Goal: Task Accomplishment & Management: Manage account settings

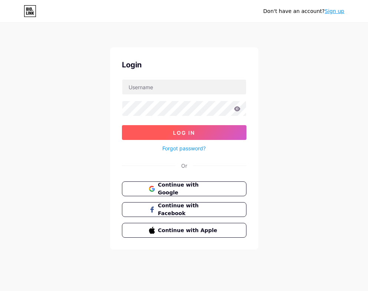
click at [198, 131] on button "Log In" at bounding box center [184, 132] width 125 height 15
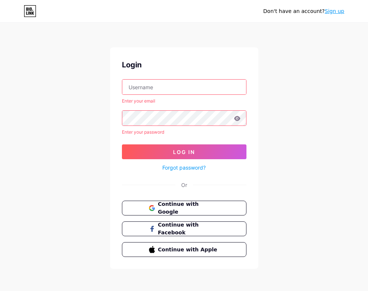
click at [175, 85] on input "text" at bounding box center [184, 87] width 124 height 15
type input "payalpatra105@gmail.com"
click at [144, 143] on form "payalpatra105@gmail.com Enter your email Enter your password Log In Forgot pass…" at bounding box center [184, 125] width 125 height 93
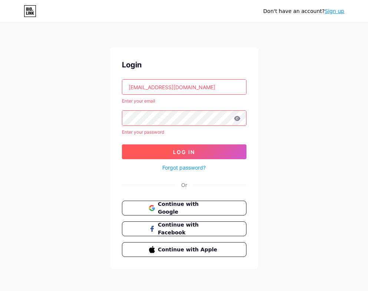
click at [140, 149] on button "Log In" at bounding box center [184, 152] width 125 height 15
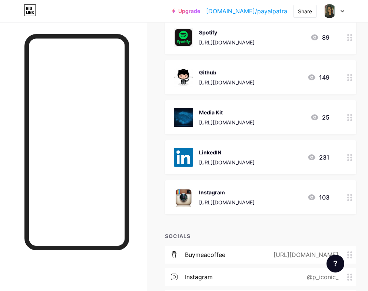
scroll to position [97, 0]
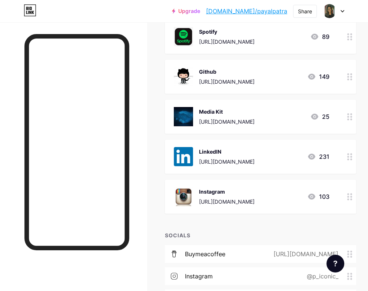
click at [348, 157] on circle at bounding box center [348, 157] width 2 height 2
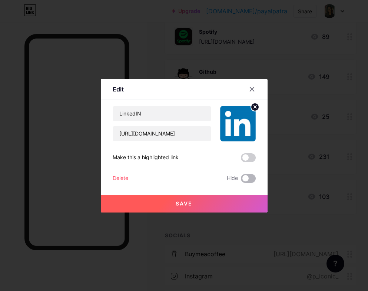
click at [249, 179] on span at bounding box center [248, 178] width 15 height 9
click at [241, 181] on input "checkbox" at bounding box center [241, 181] width 0 height 0
click at [215, 206] on button "Save" at bounding box center [184, 204] width 167 height 18
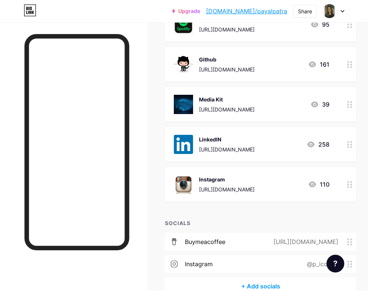
scroll to position [150, 0]
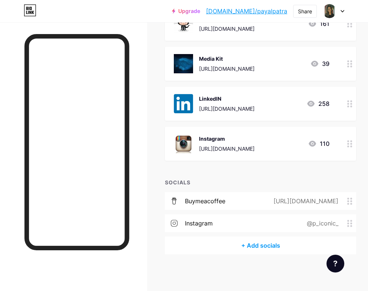
click at [316, 221] on div "@p_iconic_" at bounding box center [321, 223] width 52 height 9
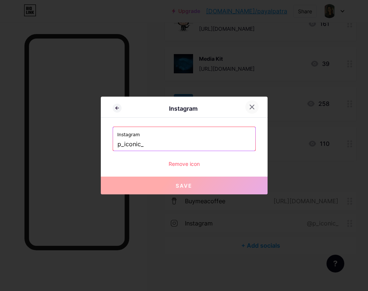
click at [250, 106] on icon at bounding box center [252, 107] width 4 height 4
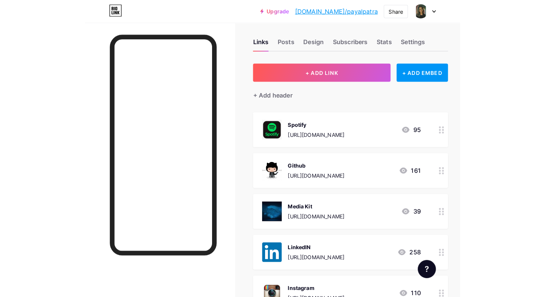
scroll to position [0, 0]
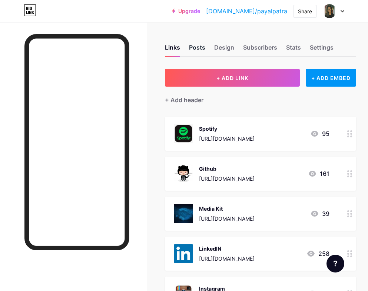
click at [204, 47] on div "Posts" at bounding box center [197, 49] width 16 height 13
click at [191, 50] on div "Posts" at bounding box center [197, 49] width 16 height 13
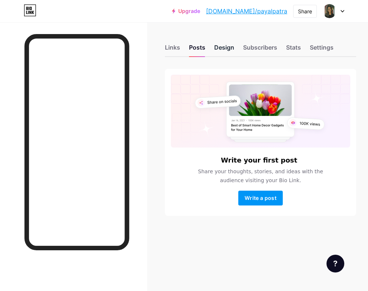
click at [214, 49] on div "Design" at bounding box center [224, 49] width 20 height 13
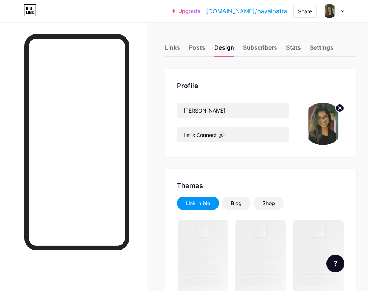
click at [313, 122] on img at bounding box center [323, 124] width 43 height 43
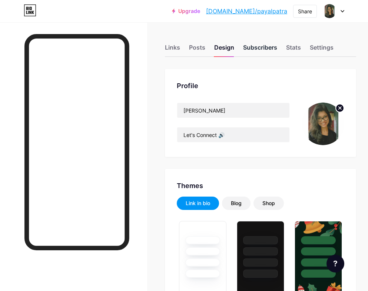
click at [248, 50] on div "Subscribers" at bounding box center [260, 49] width 34 height 13
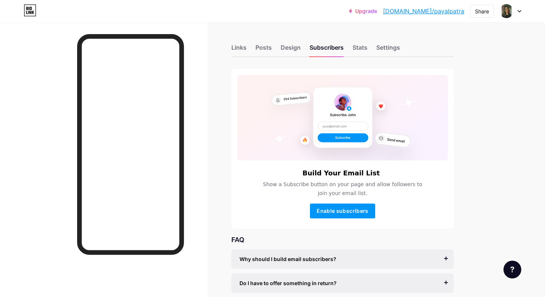
click at [368, 11] on link "[DOMAIN_NAME]/payalpatra" at bounding box center [423, 11] width 81 height 9
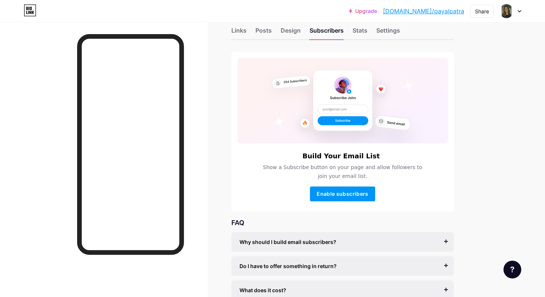
scroll to position [23, 0]
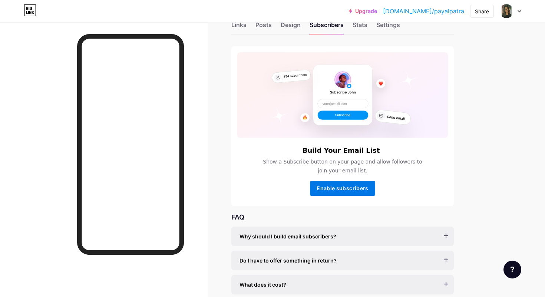
click at [335, 195] on button "Enable subscribers" at bounding box center [342, 188] width 65 height 15
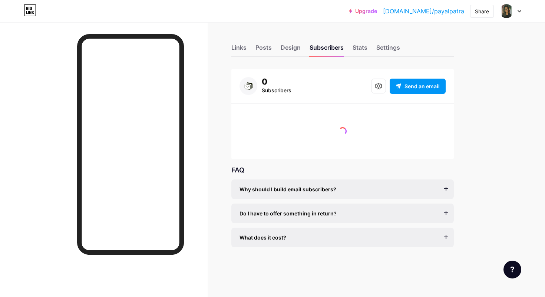
scroll to position [0, 0]
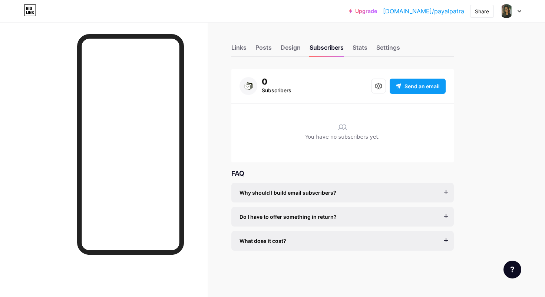
click at [368, 85] on span "Send an email" at bounding box center [421, 86] width 35 height 8
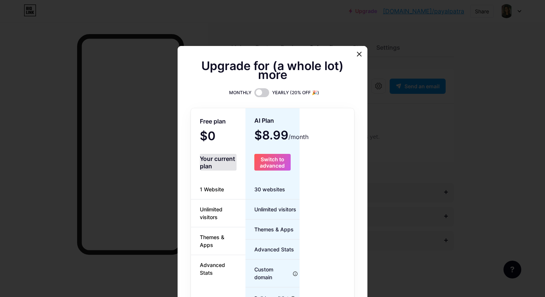
click at [217, 161] on div "Your current plan" at bounding box center [218, 162] width 37 height 17
click at [368, 42] on div at bounding box center [272, 148] width 545 height 297
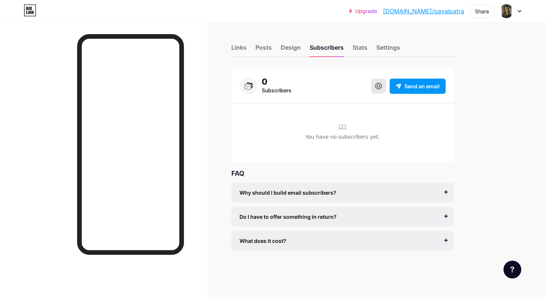
click at [368, 85] on icon at bounding box center [378, 86] width 7 height 7
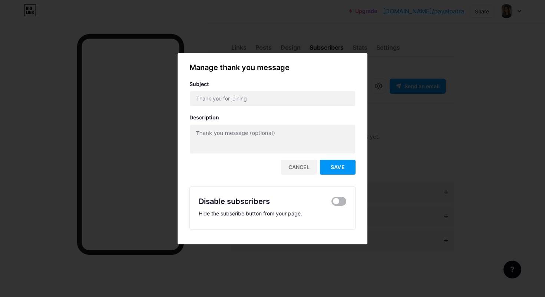
click at [334, 201] on span at bounding box center [338, 201] width 15 height 9
click at [331, 203] on input "checkbox" at bounding box center [331, 203] width 0 height 0
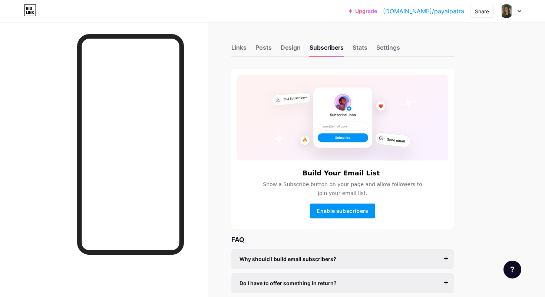
click at [357, 40] on div "Links Posts Design Subscribers Stats Settings" at bounding box center [342, 44] width 222 height 26
click at [360, 48] on div "Stats" at bounding box center [359, 49] width 15 height 13
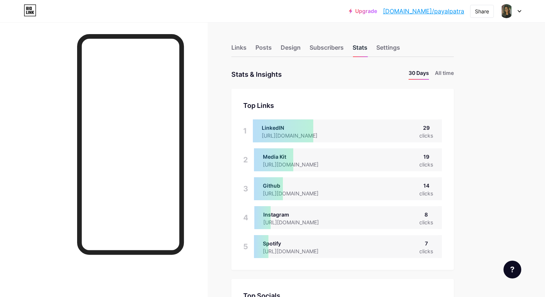
scroll to position [297, 545]
click at [368, 70] on li "All time" at bounding box center [444, 74] width 19 height 11
click at [368, 74] on li "30 Days" at bounding box center [418, 74] width 20 height 11
click at [329, 127] on div "LinkedIN" at bounding box center [295, 128] width 67 height 8
click at [285, 124] on div at bounding box center [283, 130] width 60 height 23
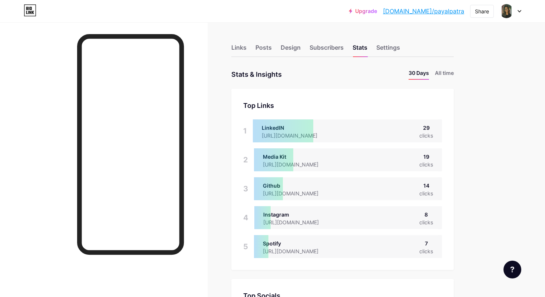
click at [288, 165] on div at bounding box center [273, 159] width 39 height 23
click at [302, 196] on div "https://github.com/payalpatra" at bounding box center [296, 193] width 67 height 8
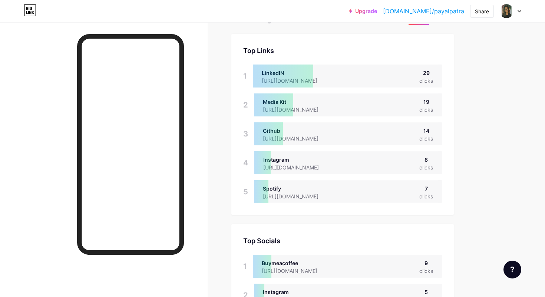
scroll to position [63, 0]
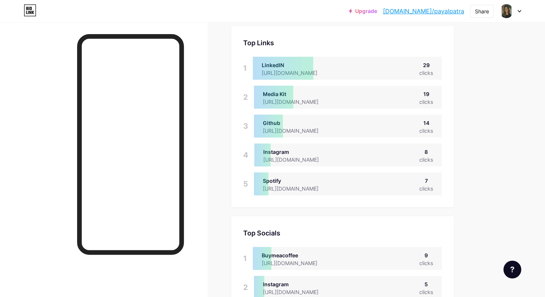
click at [300, 154] on div "Instagram" at bounding box center [296, 152] width 67 height 8
click at [297, 179] on div "Spotify" at bounding box center [296, 181] width 67 height 8
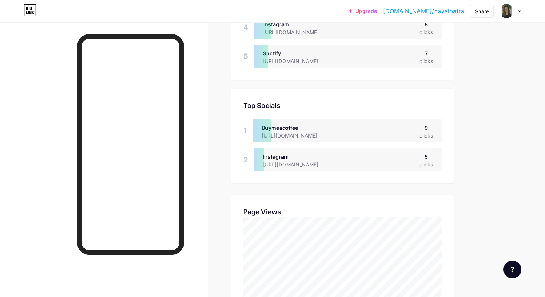
scroll to position [192, 0]
click at [294, 129] on div "Buymeacoffee" at bounding box center [295, 126] width 67 height 8
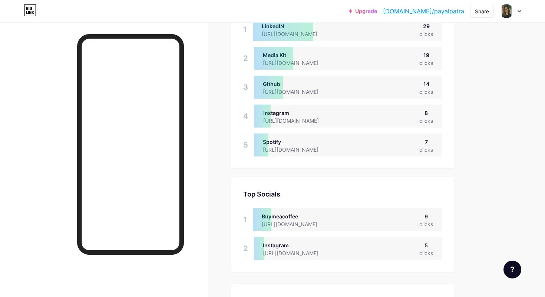
scroll to position [0, 0]
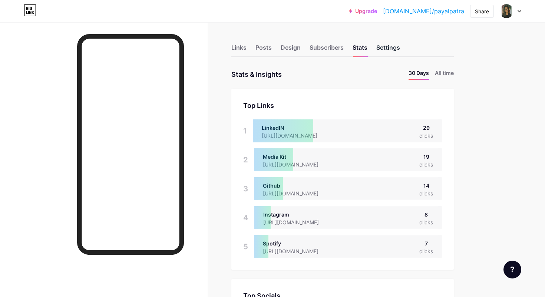
click at [368, 44] on div "Settings" at bounding box center [388, 49] width 24 height 13
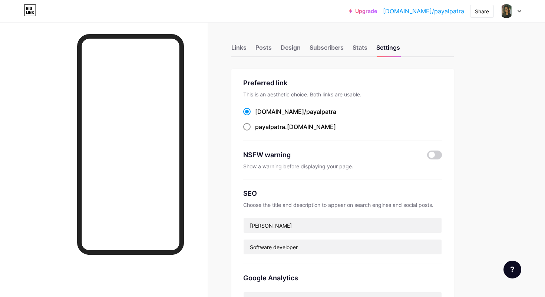
click at [293, 124] on div "payalpatra .[DOMAIN_NAME]" at bounding box center [295, 126] width 81 height 9
click at [260, 131] on input "payalpatra .[DOMAIN_NAME]" at bounding box center [257, 133] width 5 height 5
radio input "true"
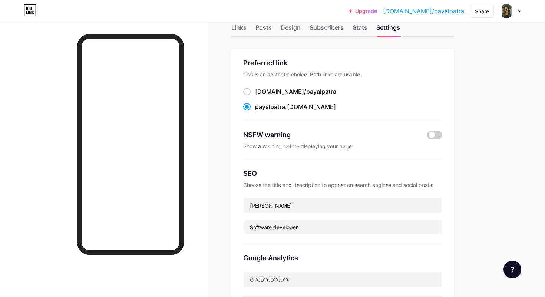
scroll to position [21, 0]
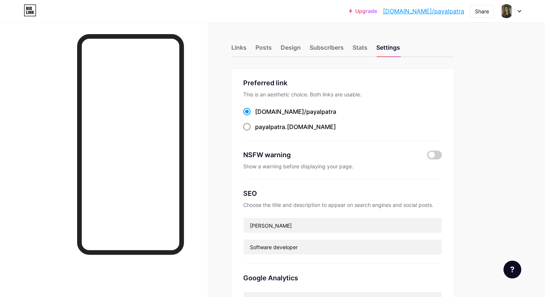
click at [255, 126] on label "payalpatra .[DOMAIN_NAME]" at bounding box center [289, 126] width 93 height 9
click at [255, 131] on input "payalpatra .[DOMAIN_NAME]" at bounding box center [257, 133] width 5 height 5
radio input "true"
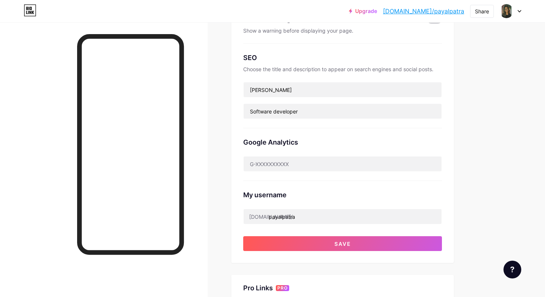
scroll to position [137, 0]
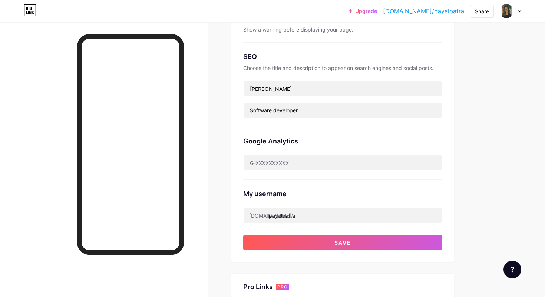
click at [260, 218] on div "[DOMAIN_NAME]/" at bounding box center [271, 216] width 44 height 8
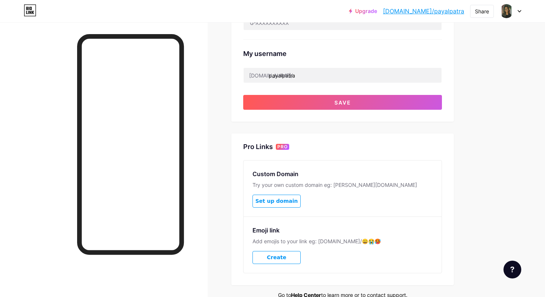
scroll to position [273, 0]
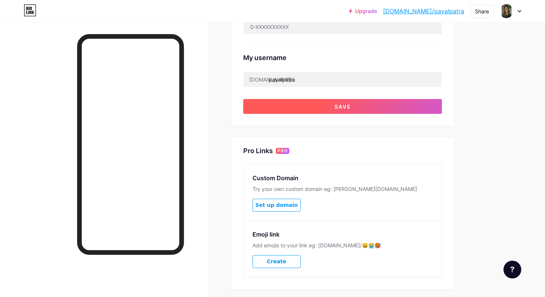
click at [324, 109] on button "Save" at bounding box center [342, 106] width 199 height 15
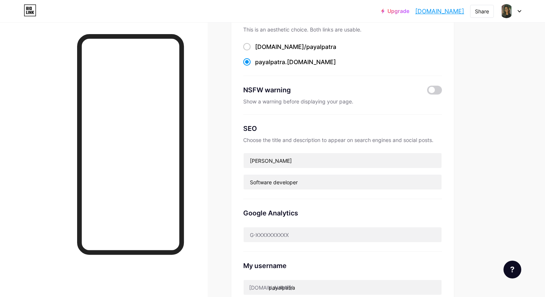
scroll to position [0, 0]
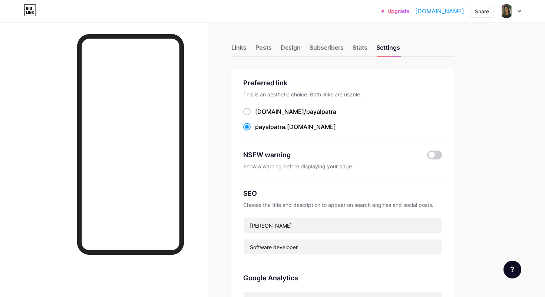
click at [434, 12] on link "[DOMAIN_NAME]" at bounding box center [439, 11] width 49 height 9
